Goal: Find specific page/section: Find specific page/section

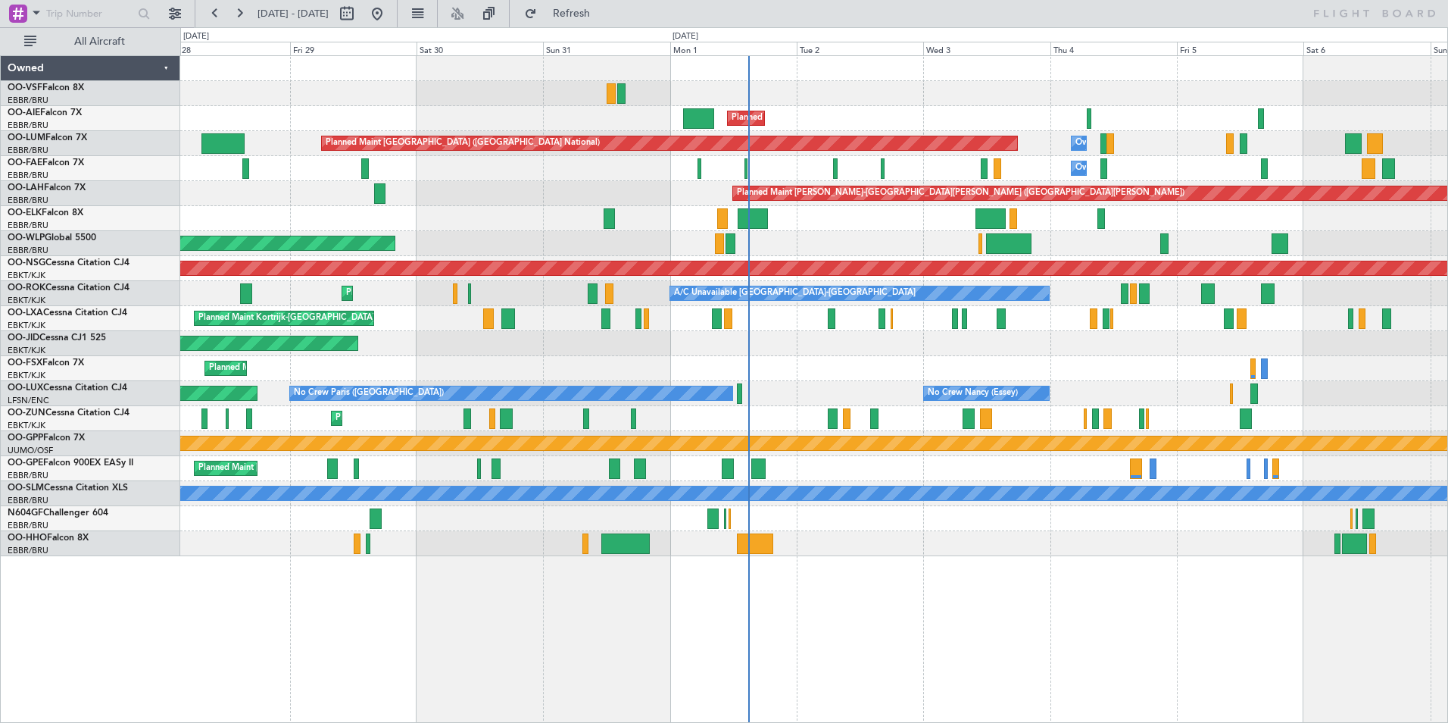
click at [720, 175] on div "Owner Melsbroek Air Base" at bounding box center [813, 168] width 1267 height 25
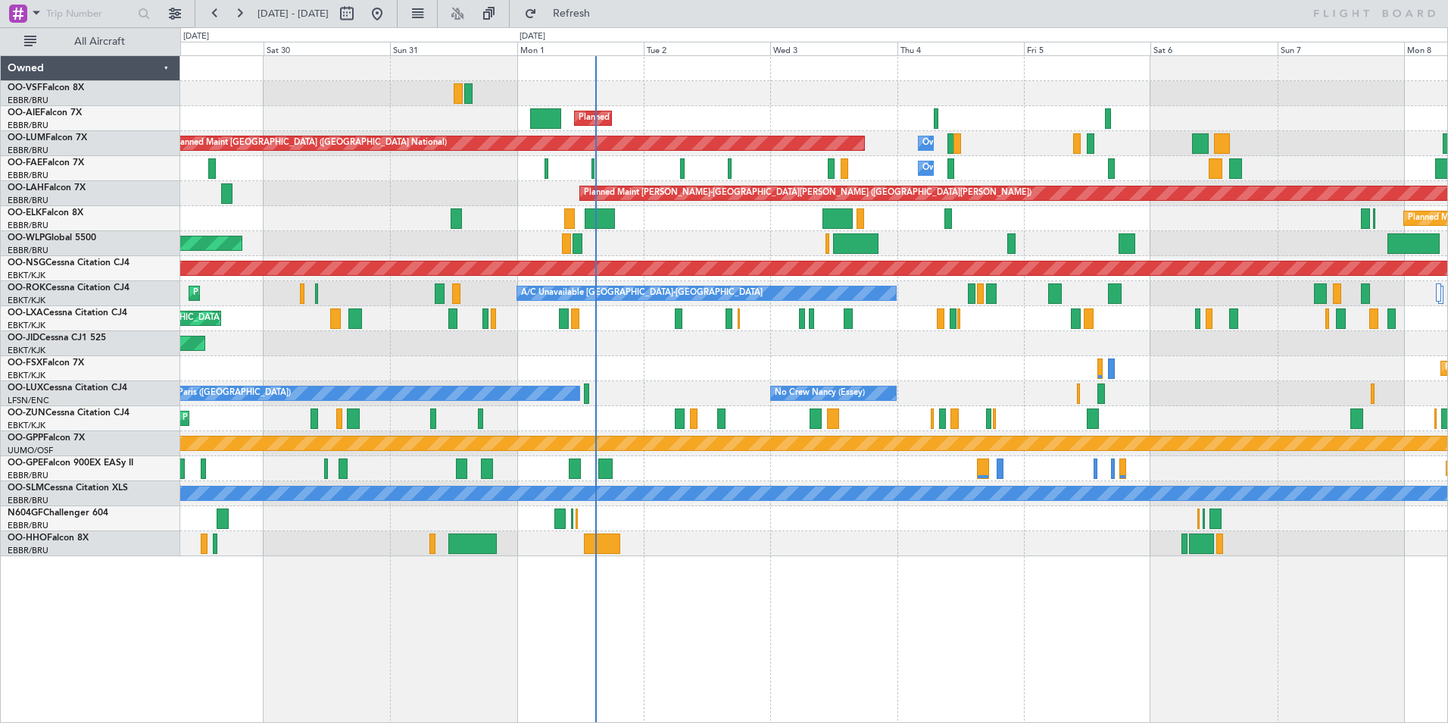
click at [637, 164] on div "Owner Melsbroek Air Base" at bounding box center [813, 168] width 1267 height 25
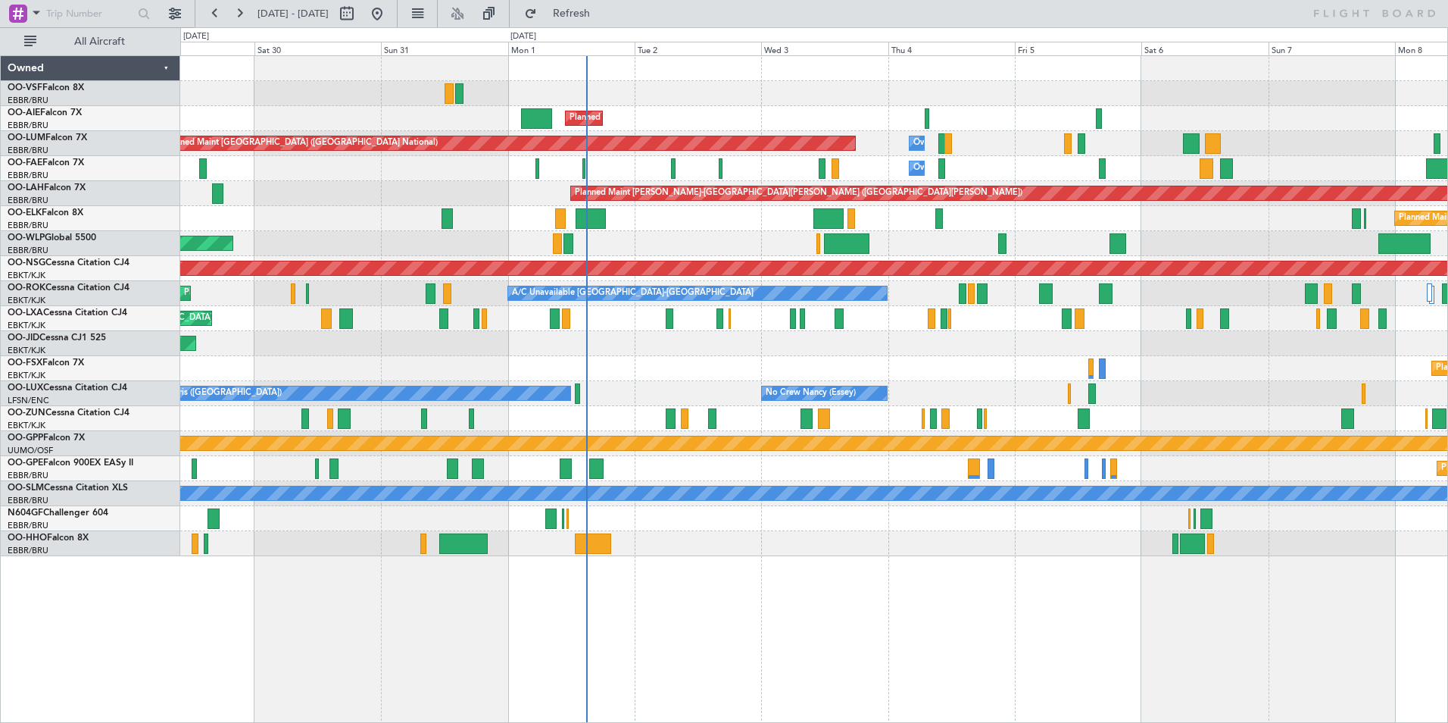
click at [624, 170] on div "Owner Melsbroek Air Base" at bounding box center [813, 168] width 1267 height 25
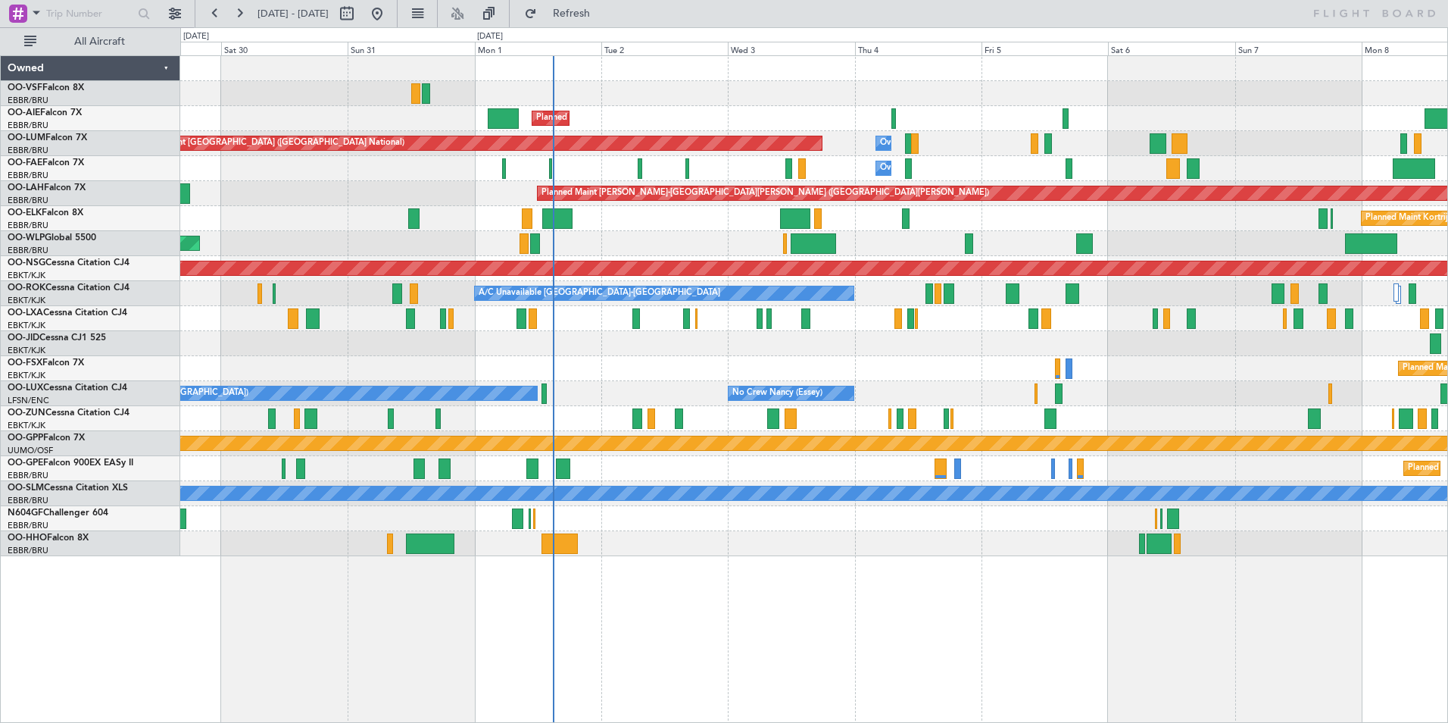
click at [564, 168] on div "Owner Melsbroek Air Base" at bounding box center [813, 168] width 1267 height 25
click at [556, 161] on div "Owner Melsbroek Air Base" at bounding box center [813, 168] width 1267 height 25
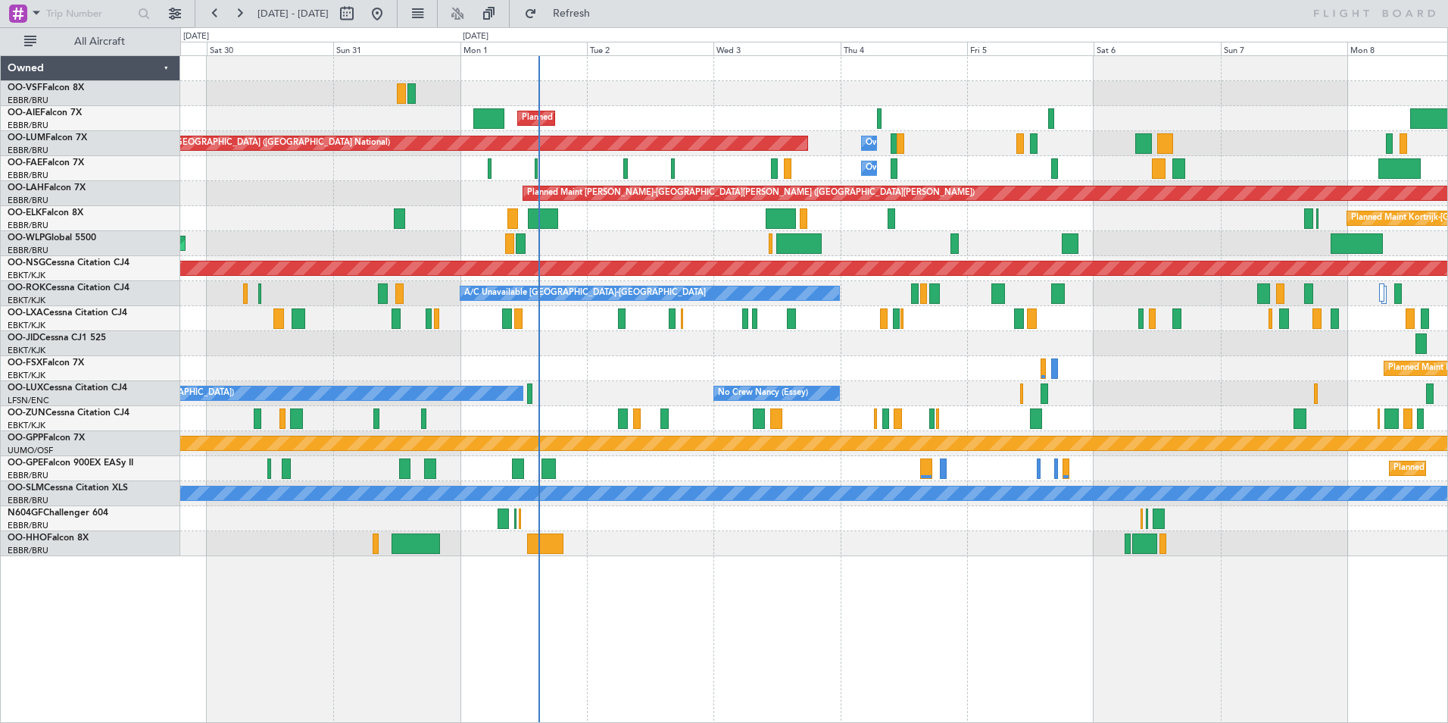
click at [605, 167] on div "Owner Melsbroek Air Base" at bounding box center [813, 168] width 1267 height 25
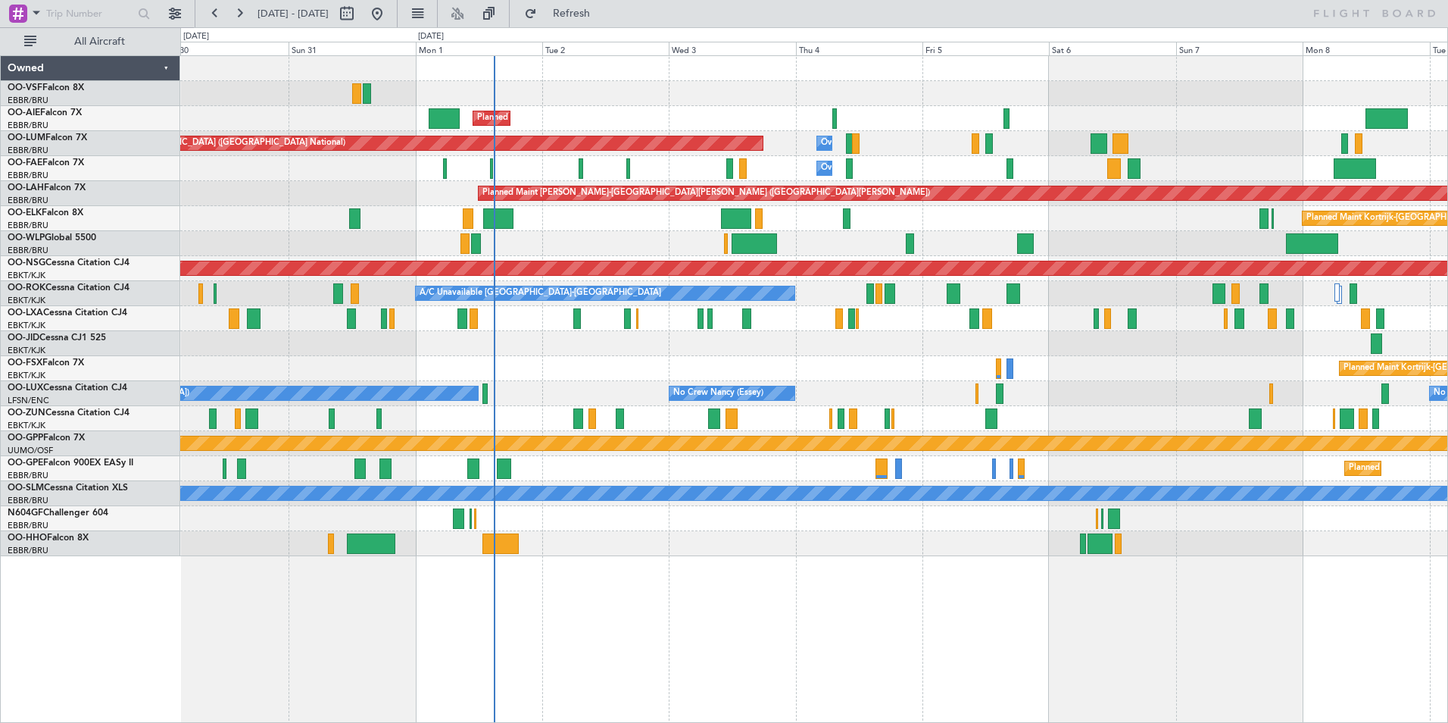
drag, startPoint x: 623, startPoint y: 164, endPoint x: 615, endPoint y: 165, distance: 8.4
click at [504, 170] on div "Owner Melsbroek Air Base" at bounding box center [813, 168] width 1267 height 25
